Goal: Task Accomplishment & Management: Complete application form

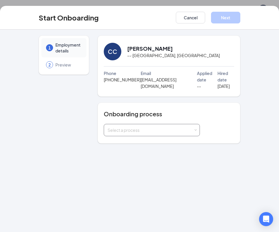
click at [146, 127] on div "Select a process" at bounding box center [150, 130] width 86 height 6
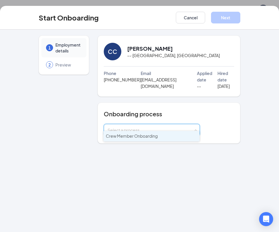
click at [146, 134] on span "Crew Member Onboarding" at bounding box center [132, 135] width 52 height 5
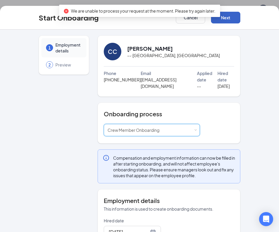
click at [224, 19] on button "Next" at bounding box center [225, 18] width 29 height 12
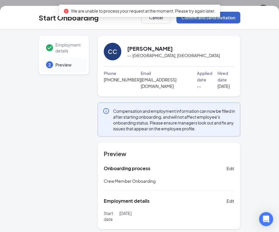
click at [216, 18] on button "Confirm and Send Invitation" at bounding box center [208, 18] width 64 height 12
click at [148, 19] on button "Cancel" at bounding box center [155, 18] width 29 height 12
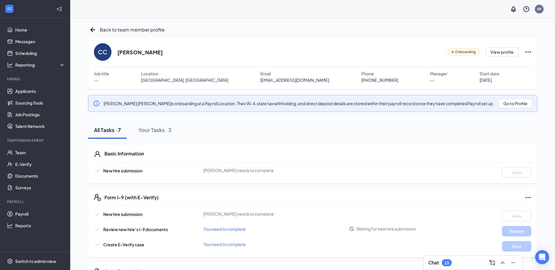
click at [523, 53] on div "Onboarding View profile" at bounding box center [490, 52] width 84 height 18
click at [528, 51] on icon "Ellipses" at bounding box center [528, 52] width 7 height 7
click at [90, 29] on icon "ArrowLeftNew" at bounding box center [92, 29] width 9 height 9
